Goal: Task Accomplishment & Management: Manage account settings

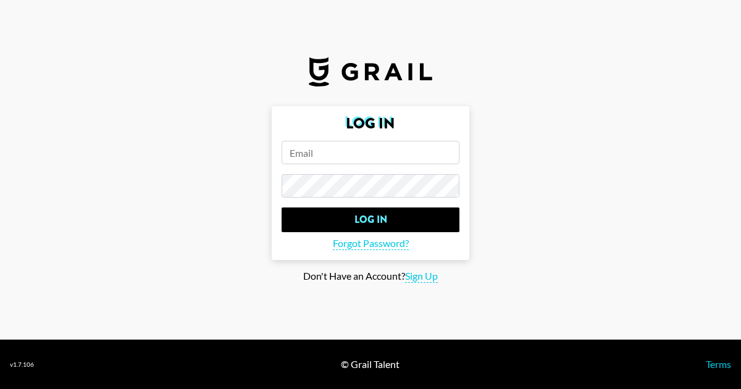
click at [365, 148] on input "email" at bounding box center [371, 152] width 178 height 23
type input "[EMAIL_ADDRESS][PERSON_NAME][DOMAIN_NAME]"
click at [235, 184] on main "Log In [EMAIL_ADDRESS][PERSON_NAME][DOMAIN_NAME] Log In Forgot Password? Don't …" at bounding box center [370, 194] width 721 height 177
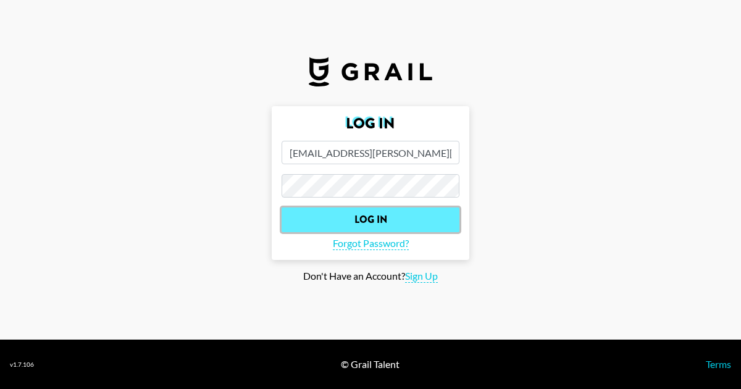
click at [306, 216] on input "Log In" at bounding box center [371, 220] width 178 height 25
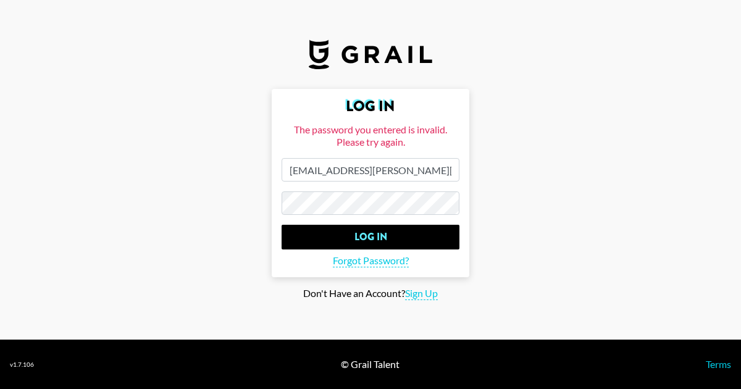
click at [222, 204] on main "Log In The password you entered is invalid. Please try again. [EMAIL_ADDRESS][P…" at bounding box center [370, 194] width 721 height 211
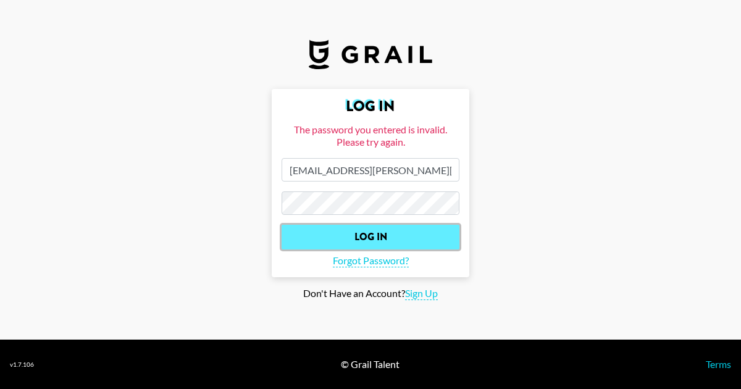
click at [296, 235] on input "Log In" at bounding box center [371, 237] width 178 height 25
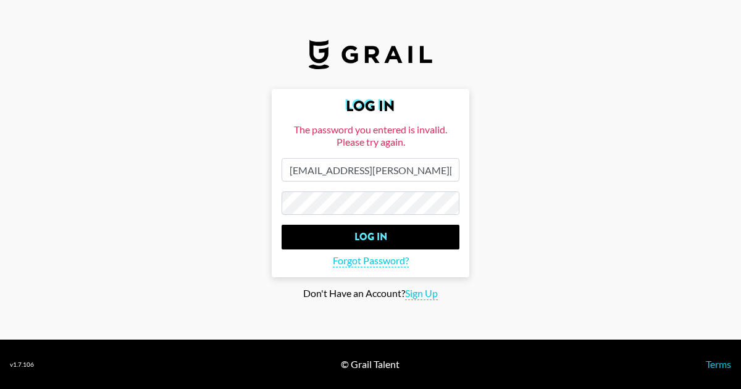
click at [227, 204] on main "Log In The password you entered is invalid. Please try again. [EMAIL_ADDRESS][P…" at bounding box center [370, 194] width 721 height 211
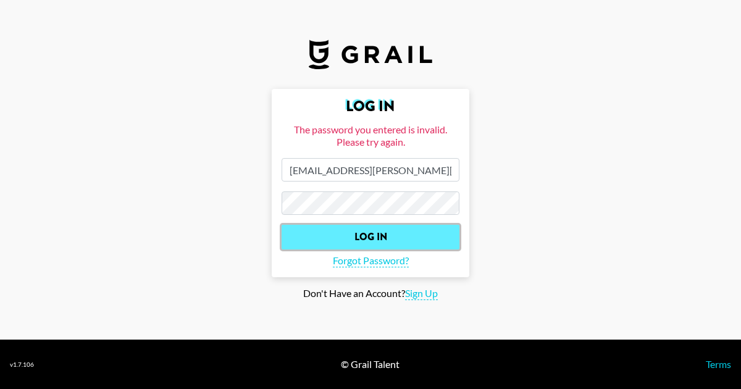
click at [292, 237] on input "Log In" at bounding box center [371, 237] width 178 height 25
click at [366, 235] on input "Log In" at bounding box center [371, 237] width 178 height 25
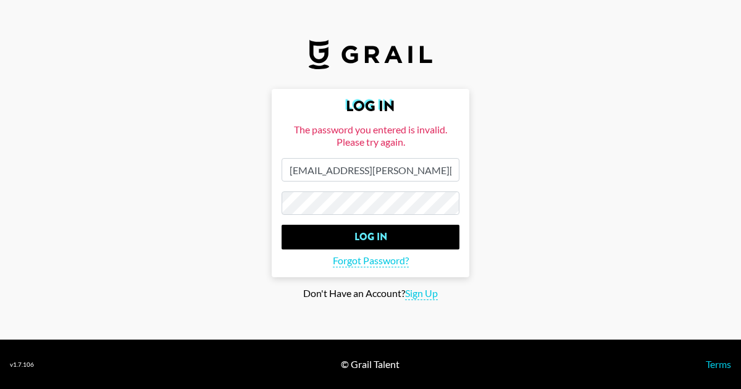
click at [249, 198] on main "Log In The password you entered is invalid. Please try again. [EMAIL_ADDRESS][P…" at bounding box center [370, 194] width 721 height 211
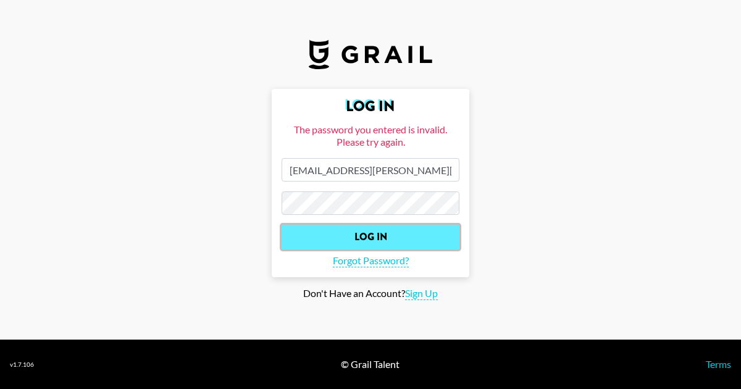
click at [311, 232] on input "Log In" at bounding box center [371, 237] width 178 height 25
